Goal: Information Seeking & Learning: Learn about a topic

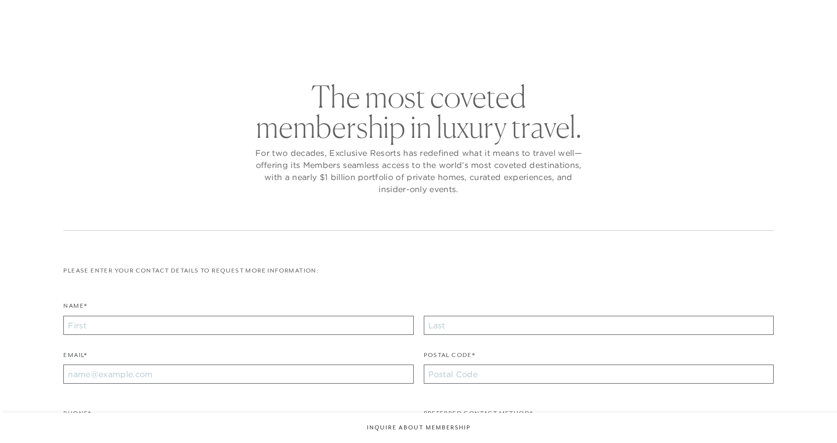
checkbox input "false"
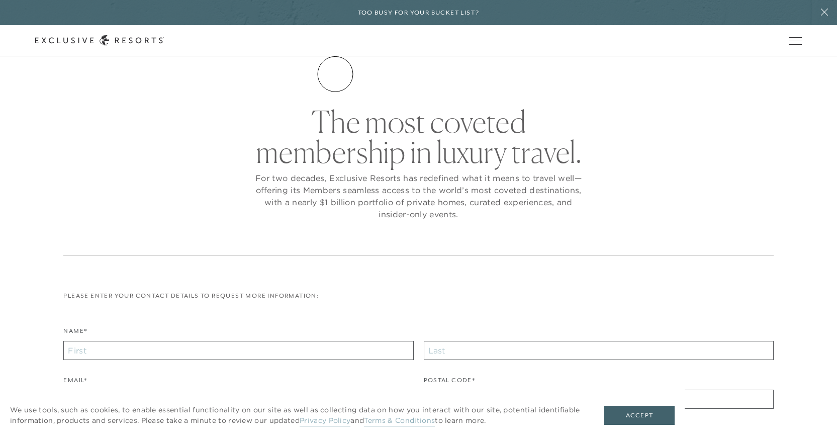
click at [0, 0] on link "The Collection" at bounding box center [0, 0] width 0 height 0
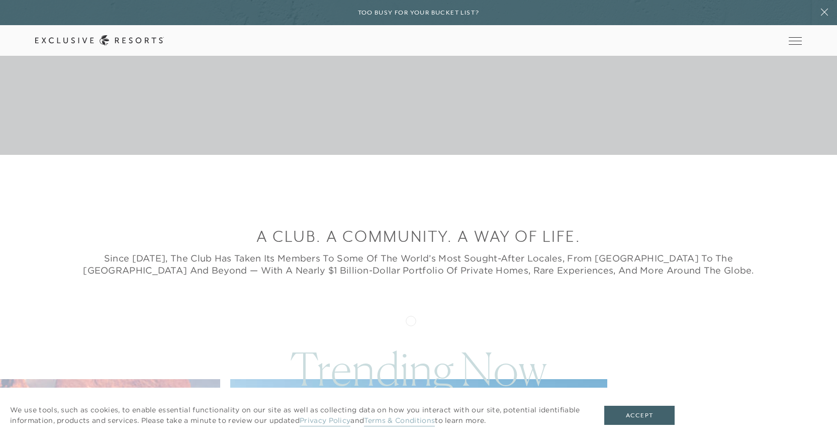
scroll to position [302, 0]
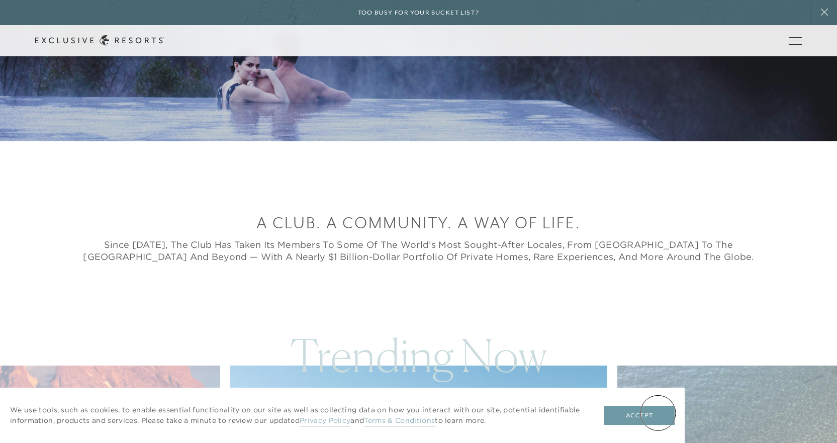
click at [658, 412] on button "Accept" at bounding box center [639, 415] width 70 height 19
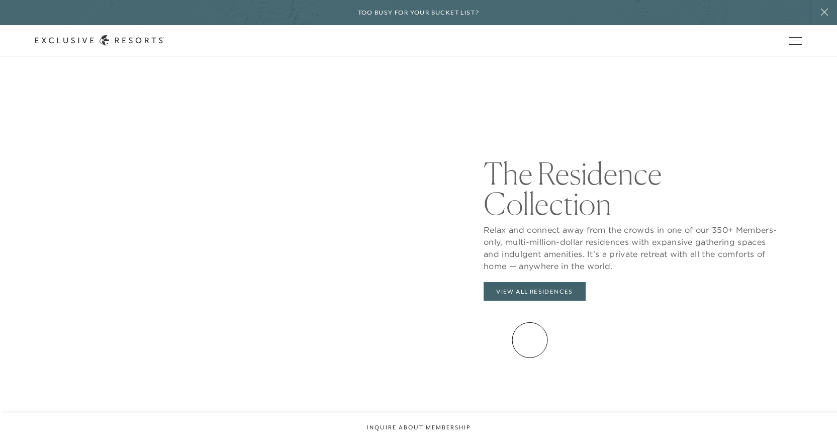
scroll to position [1106, 0]
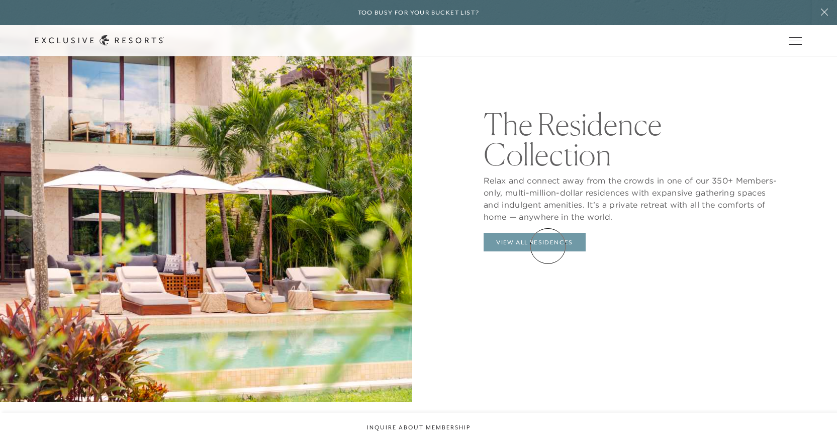
click at [548, 245] on link "View All Residences" at bounding box center [534, 242] width 102 height 19
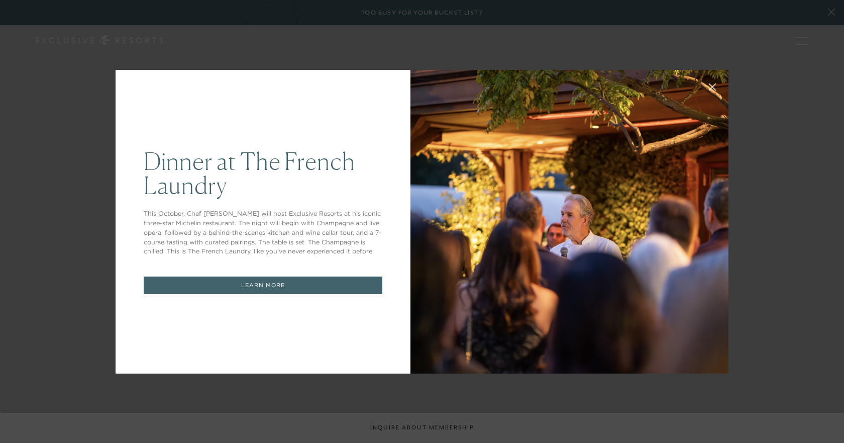
click at [319, 291] on link "LEARN MORE" at bounding box center [263, 285] width 239 height 18
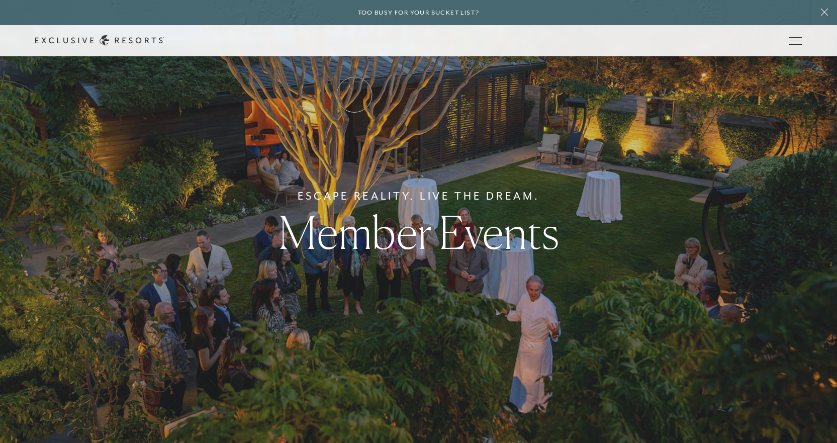
click at [0, 0] on link "Residence Collection" at bounding box center [0, 0] width 0 height 0
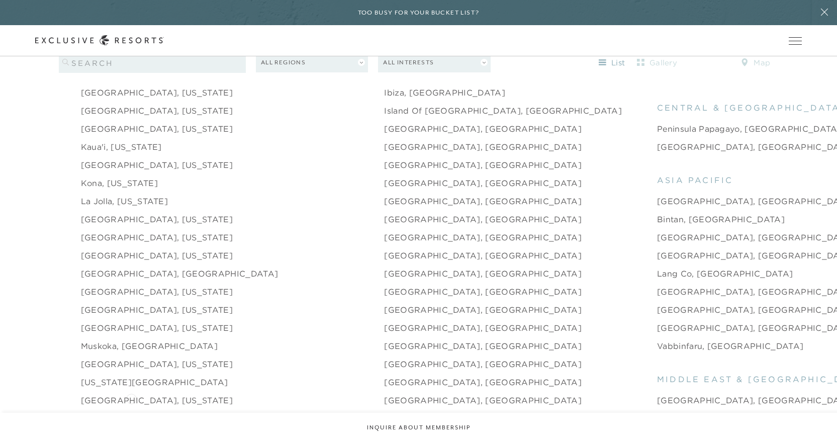
scroll to position [1307, 0]
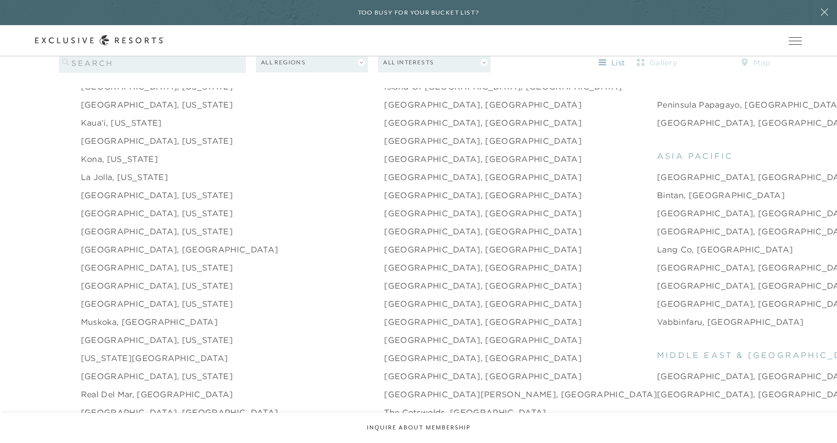
click at [136, 370] on link "[GEOGRAPHIC_DATA], [US_STATE]" at bounding box center [157, 376] width 152 height 12
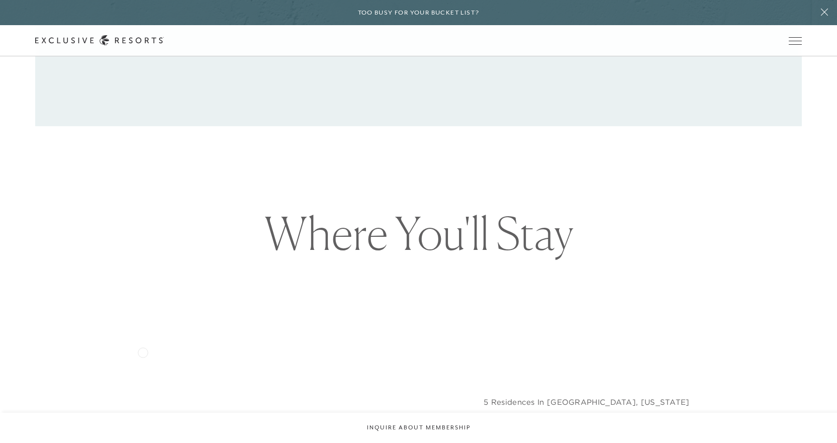
scroll to position [1005, 0]
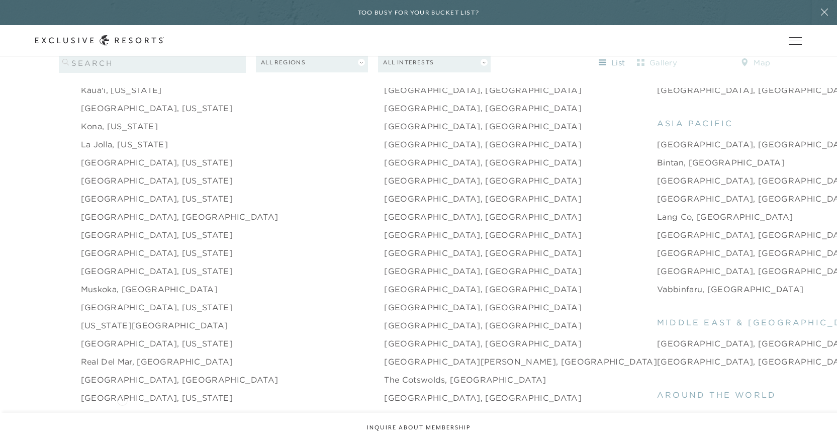
scroll to position [1357, 0]
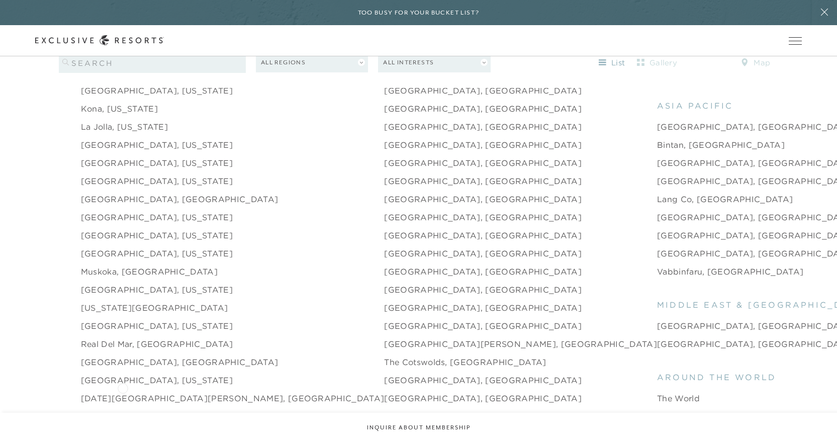
click at [123, 392] on link "[DATE][GEOGRAPHIC_DATA][PERSON_NAME], [GEOGRAPHIC_DATA]" at bounding box center [233, 398] width 304 height 12
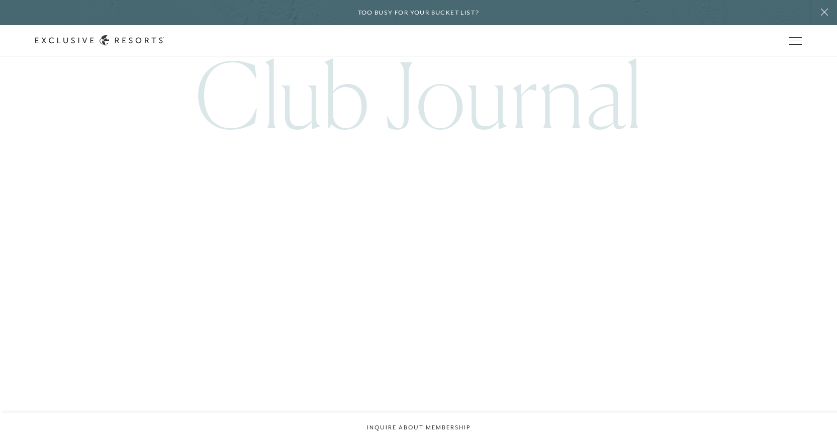
scroll to position [2613, 0]
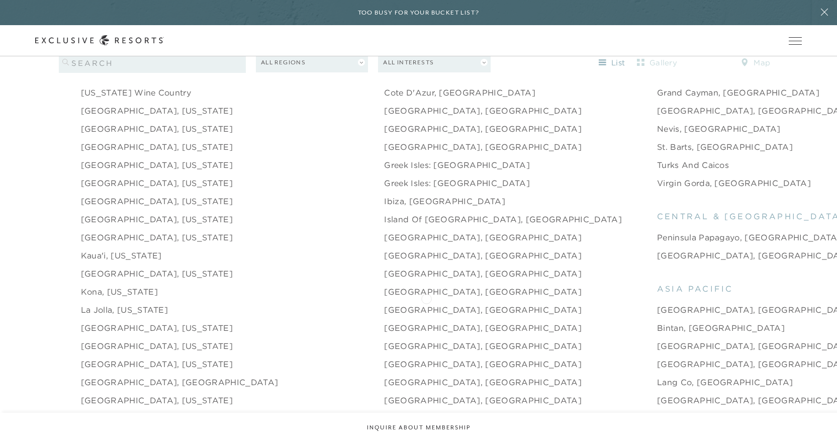
scroll to position [1156, 0]
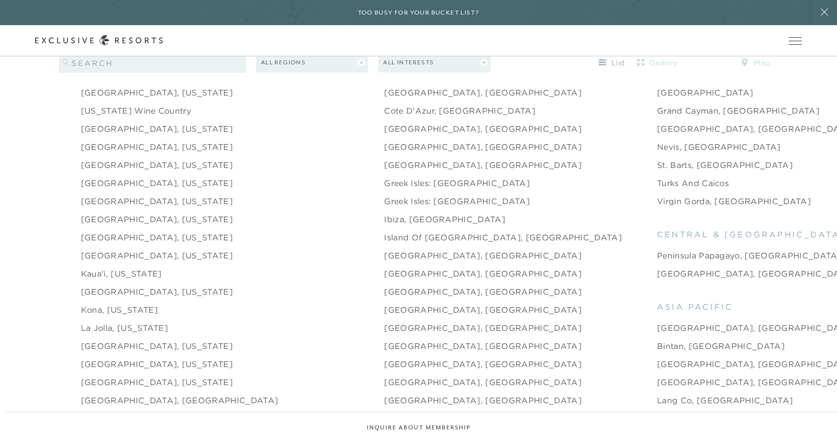
click at [657, 249] on link "Peninsula Papagayo, [GEOGRAPHIC_DATA]" at bounding box center [749, 255] width 184 height 12
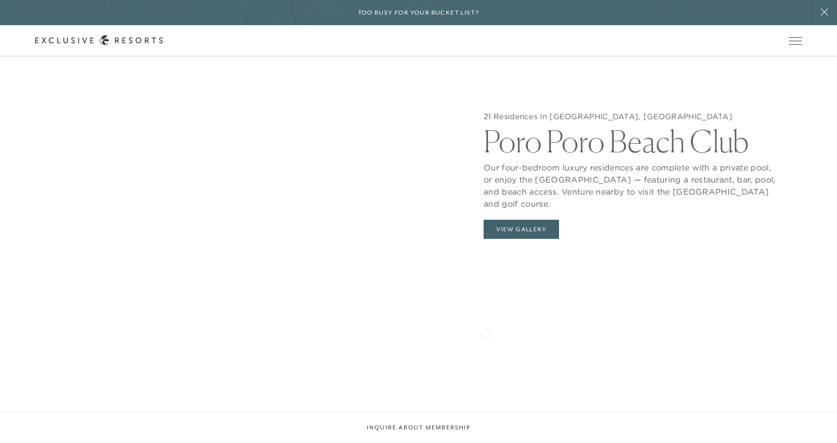
scroll to position [1106, 0]
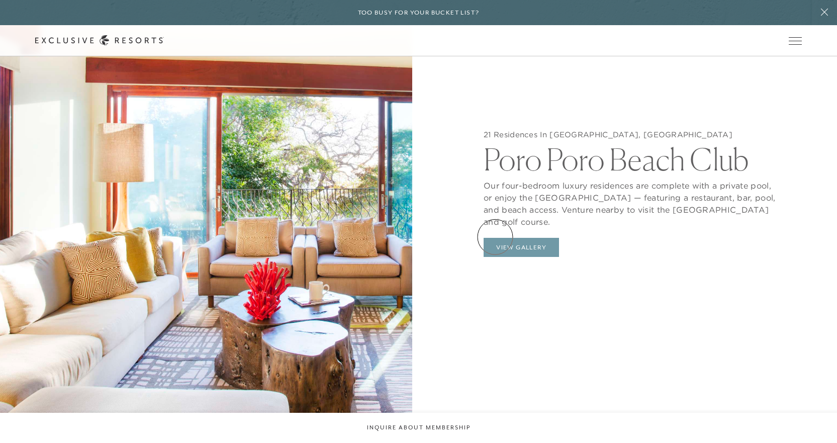
click at [495, 238] on button "View Gallery" at bounding box center [520, 247] width 75 height 19
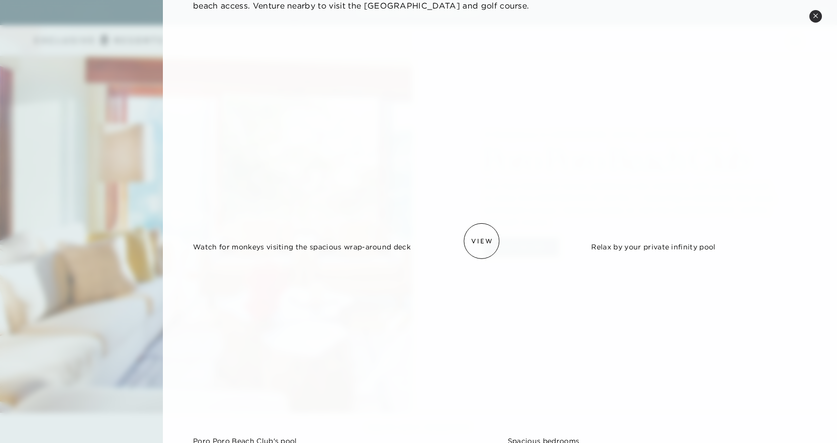
scroll to position [151, 0]
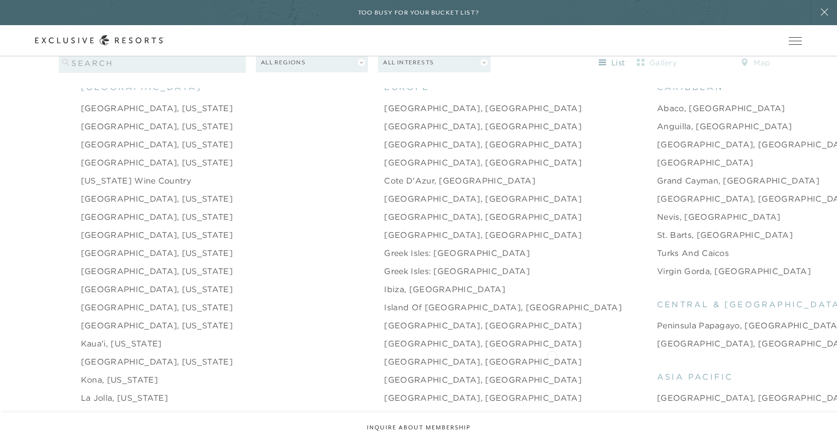
scroll to position [1106, 0]
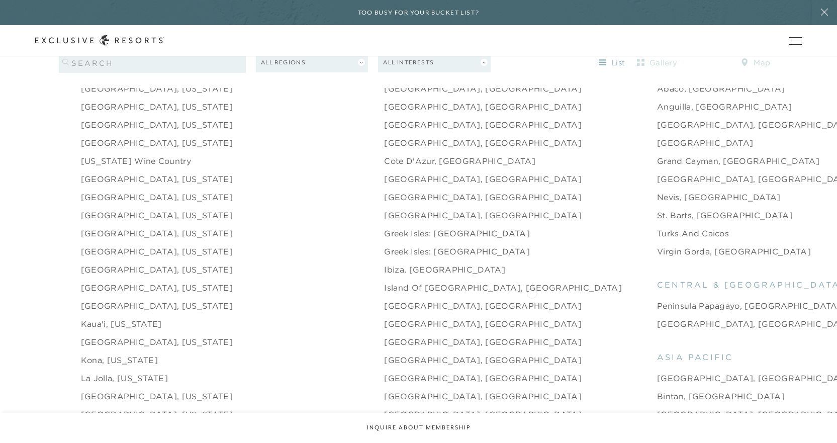
click at [657, 300] on link "Peninsula Papagayo, [GEOGRAPHIC_DATA]" at bounding box center [749, 306] width 184 height 12
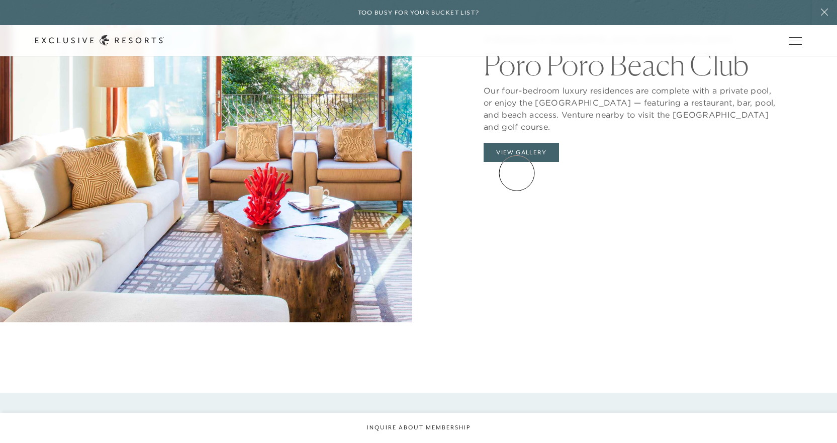
scroll to position [1156, 0]
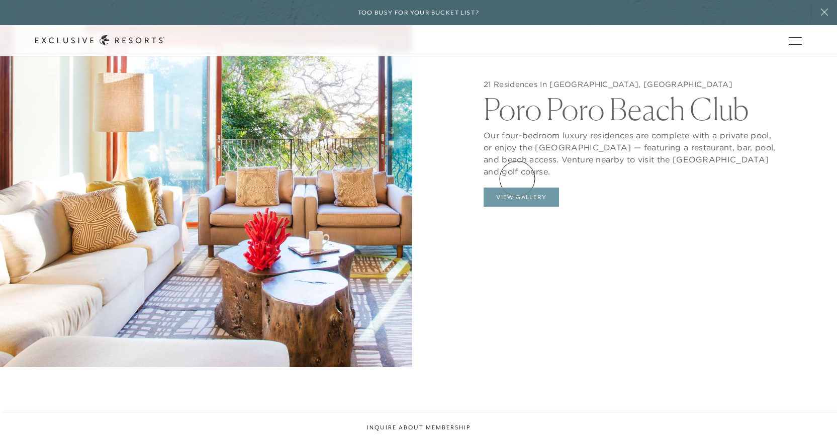
click at [518, 187] on button "View Gallery" at bounding box center [520, 196] width 75 height 19
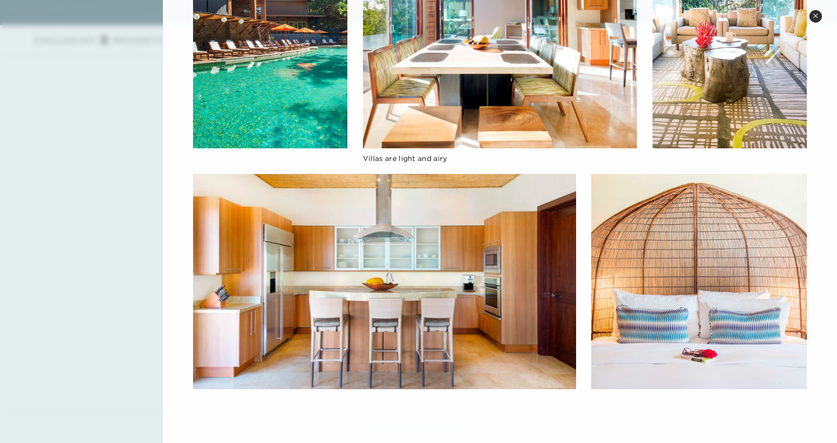
scroll to position [2161, 0]
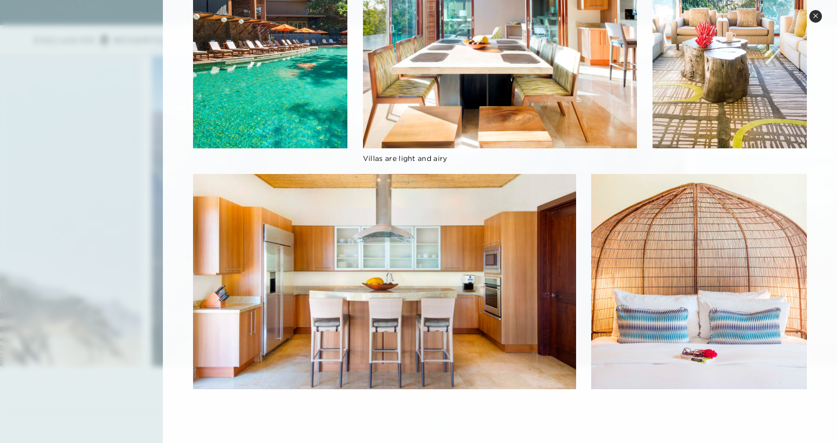
scroll to position [1106, 0]
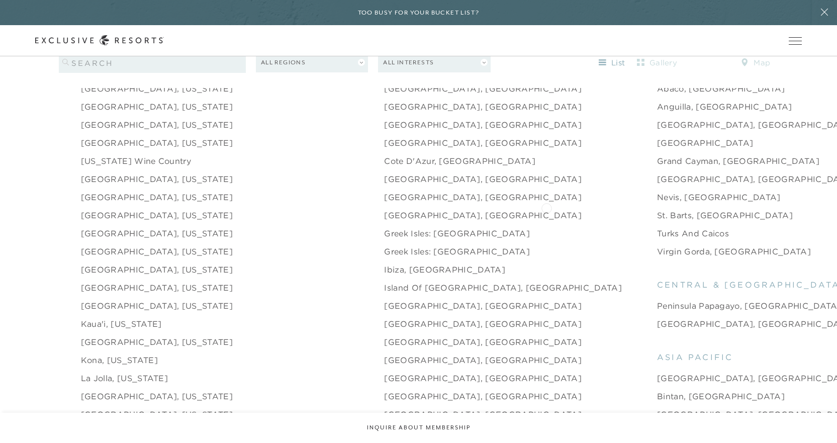
click at [657, 209] on link "St. Barts, [GEOGRAPHIC_DATA]" at bounding box center [725, 215] width 136 height 12
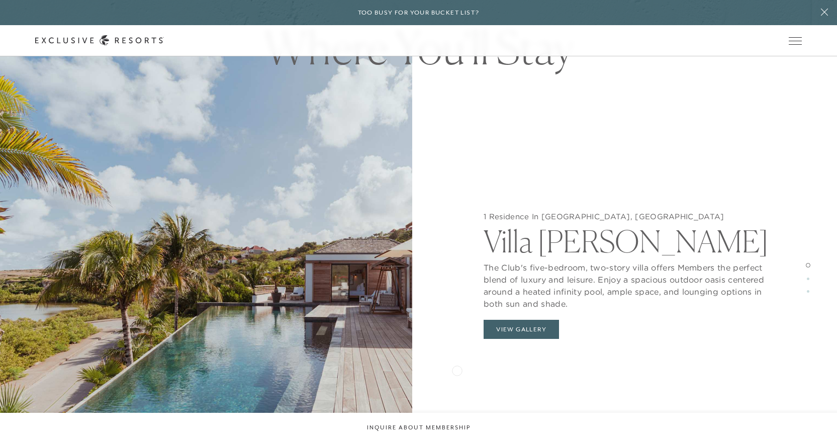
scroll to position [1005, 0]
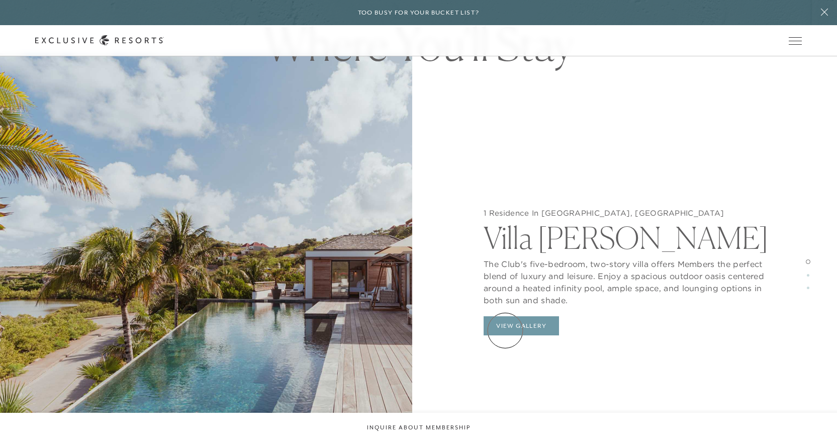
click at [505, 330] on button "View Gallery" at bounding box center [520, 325] width 75 height 19
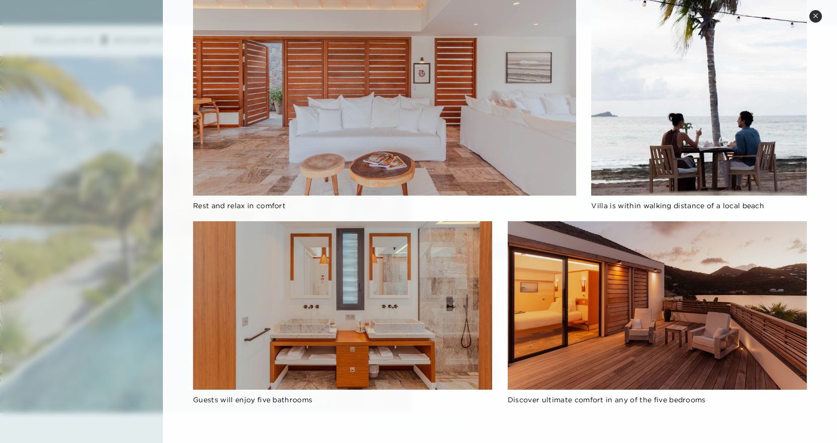
scroll to position [1106, 0]
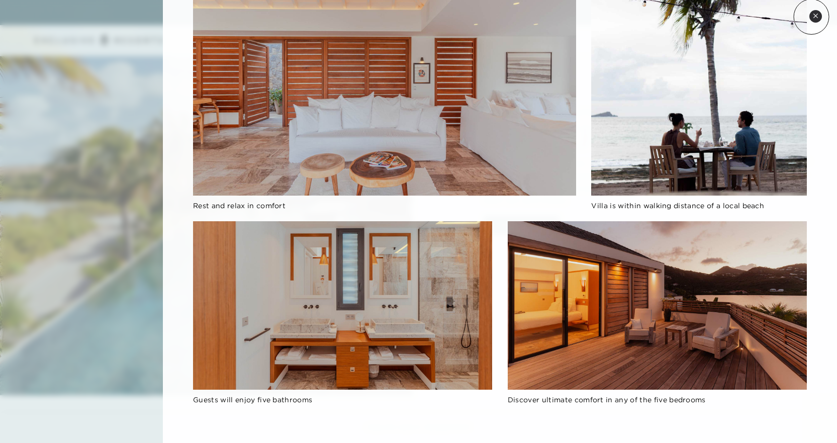
click at [811, 17] on button "Close quickview" at bounding box center [815, 16] width 13 height 13
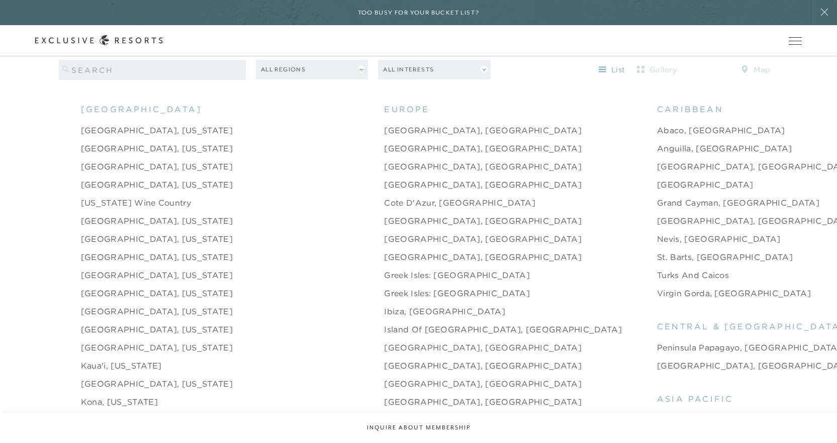
scroll to position [1063, 0]
click at [135, 197] on link "[US_STATE] Wine Country" at bounding box center [136, 203] width 110 height 12
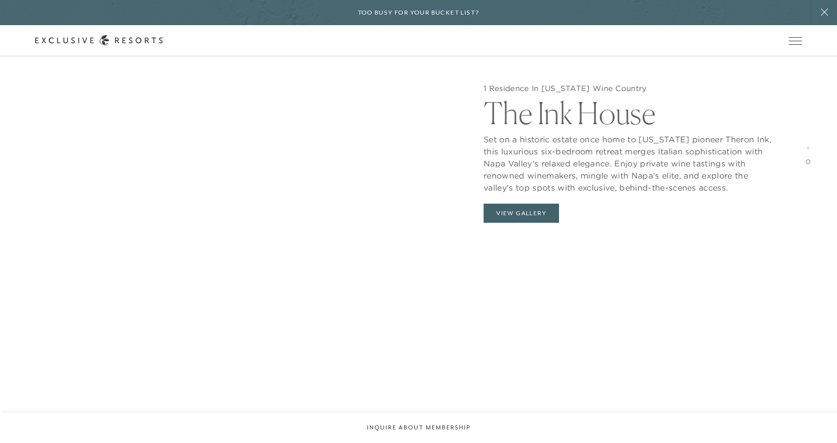
scroll to position [1960, 0]
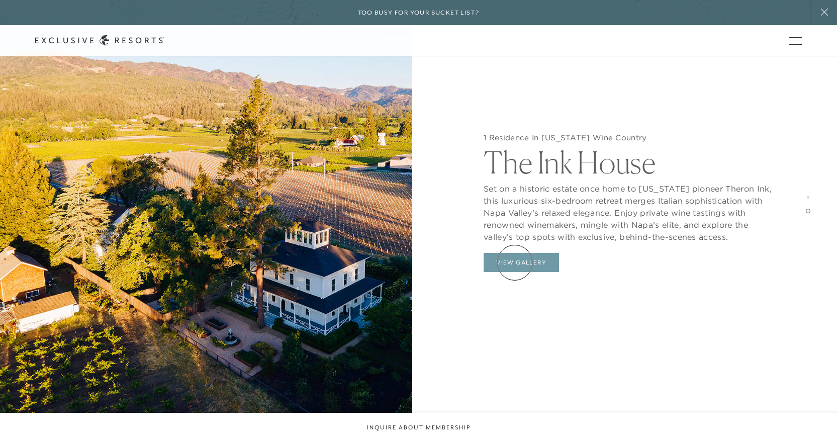
click at [515, 262] on button "View Gallery" at bounding box center [520, 262] width 75 height 19
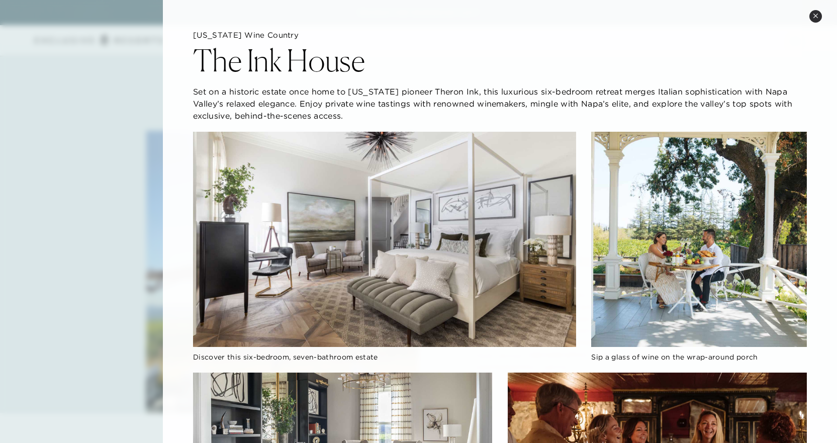
scroll to position [2412, 0]
click at [819, 19] on button "Close quickview" at bounding box center [815, 16] width 13 height 13
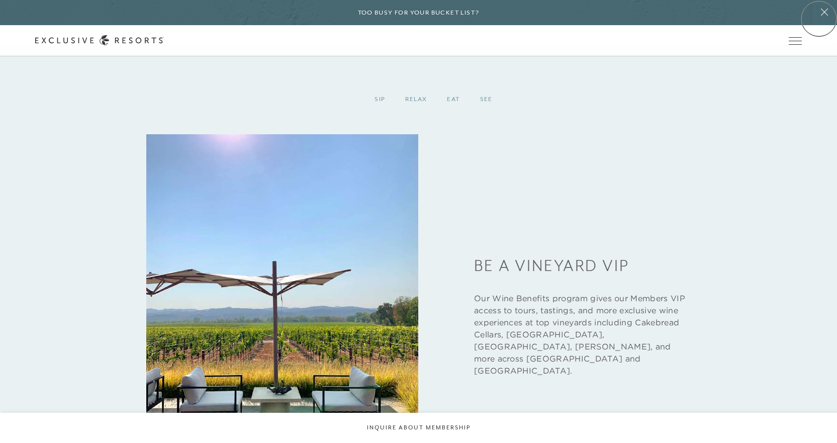
scroll to position [2025, 0]
